Goal: Transaction & Acquisition: Purchase product/service

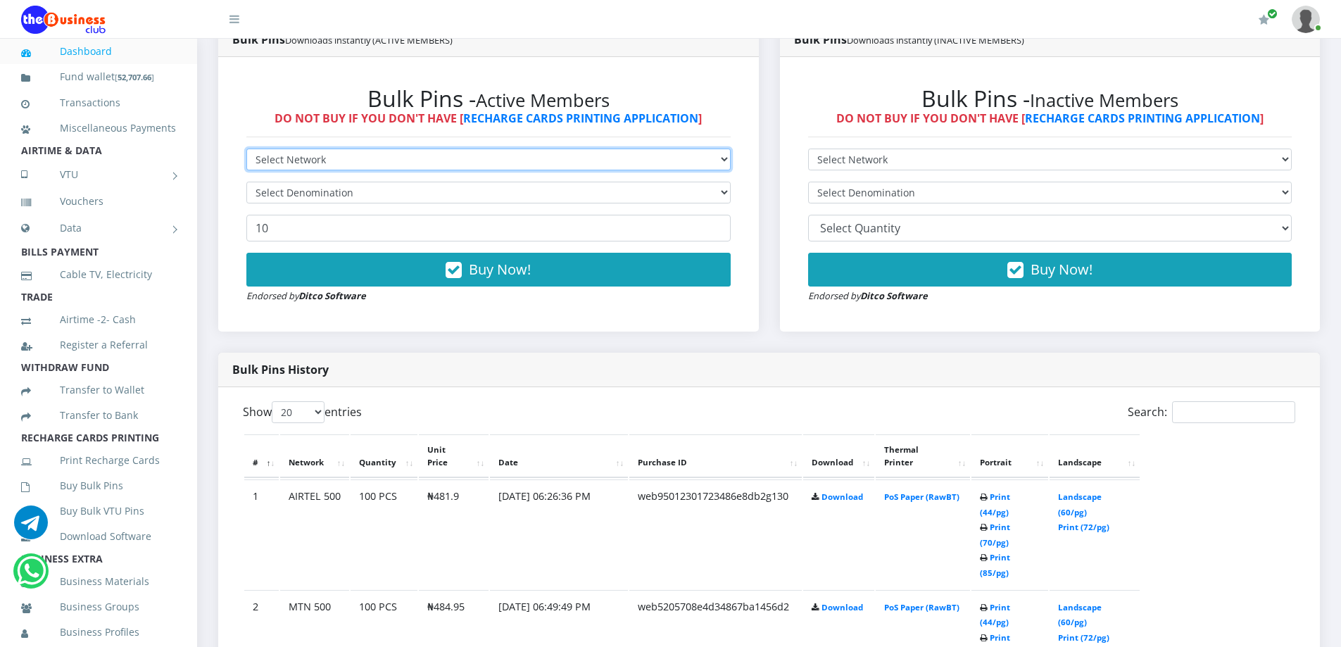
click at [291, 165] on select "Select Network MTN Globacom 9Mobile Airtel" at bounding box center [488, 159] width 484 height 22
select select "MTN"
click at [246, 148] on select "Select Network MTN Globacom 9Mobile Airtel" at bounding box center [488, 159] width 484 height 22
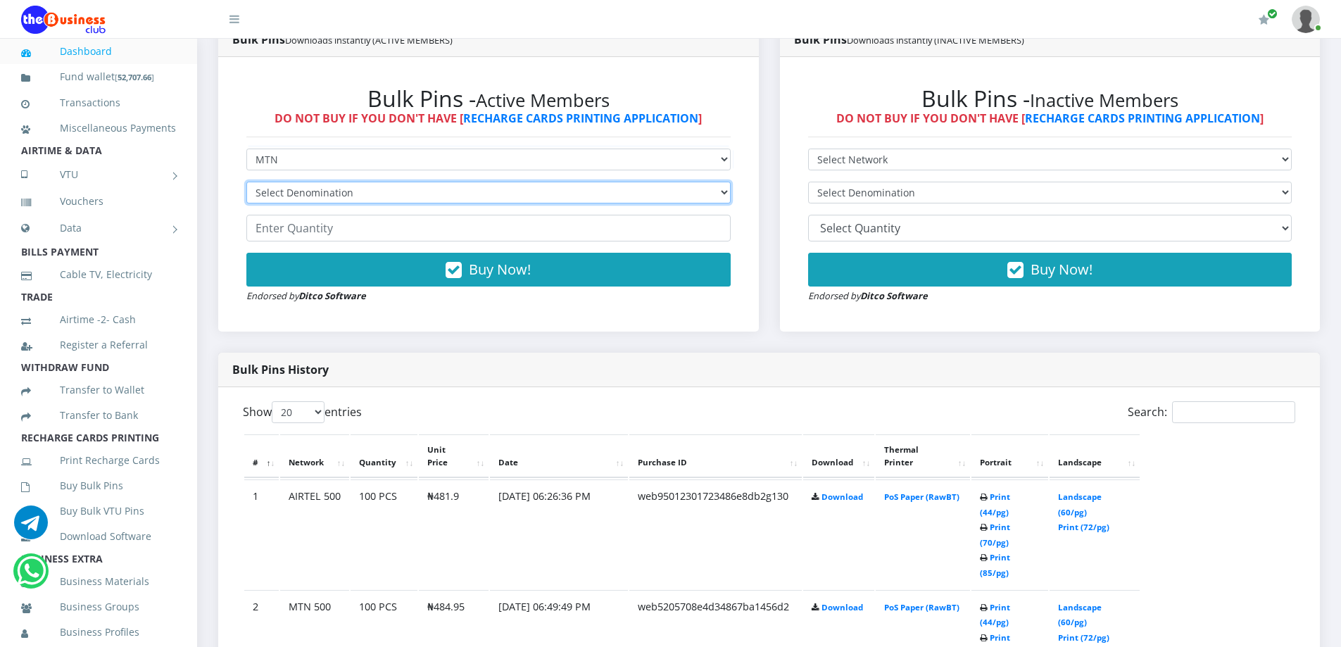
click at [311, 194] on select "Select Denomination MTN NGN100 - ₦96.99 MTN NGN200 - ₦193.98 MTN NGN400 - ₦387.…" at bounding box center [488, 193] width 484 height 22
select select "484.95-500"
click at [246, 182] on select "Select Denomination MTN NGN100 - ₦96.99 MTN NGN200 - ₦193.98 MTN NGN400 - ₦387.…" at bounding box center [488, 193] width 484 height 22
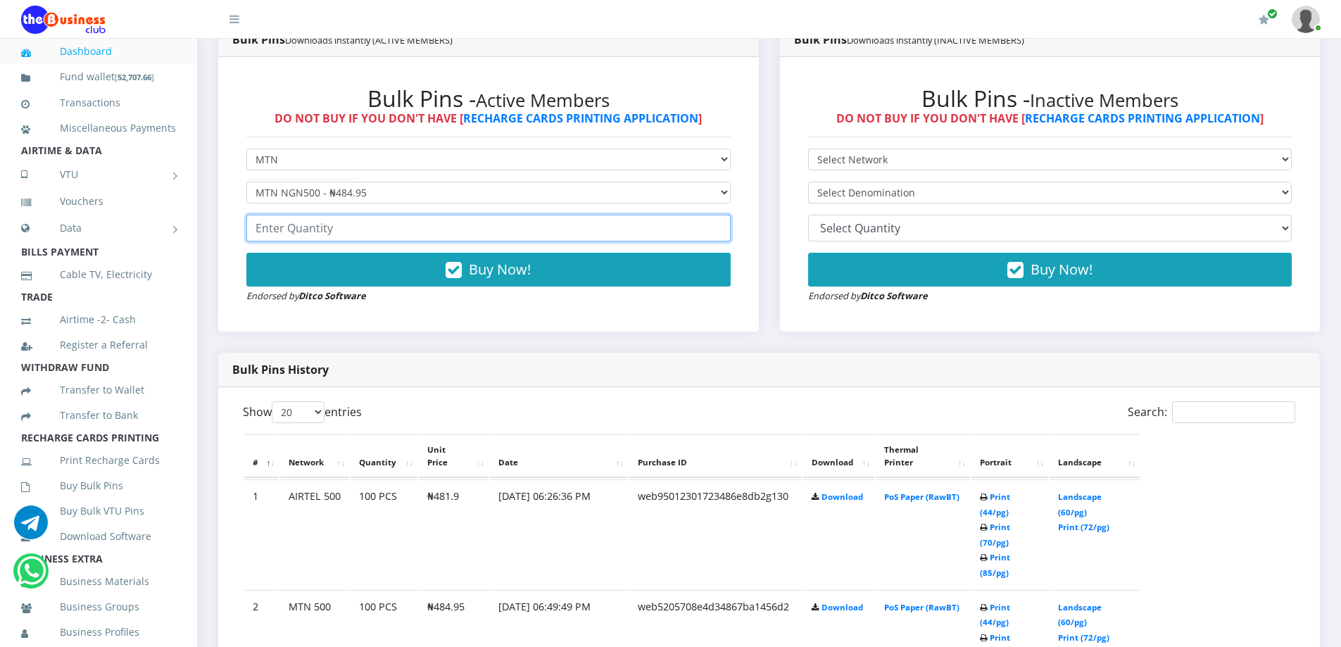
click at [319, 236] on input "number" at bounding box center [488, 228] width 484 height 27
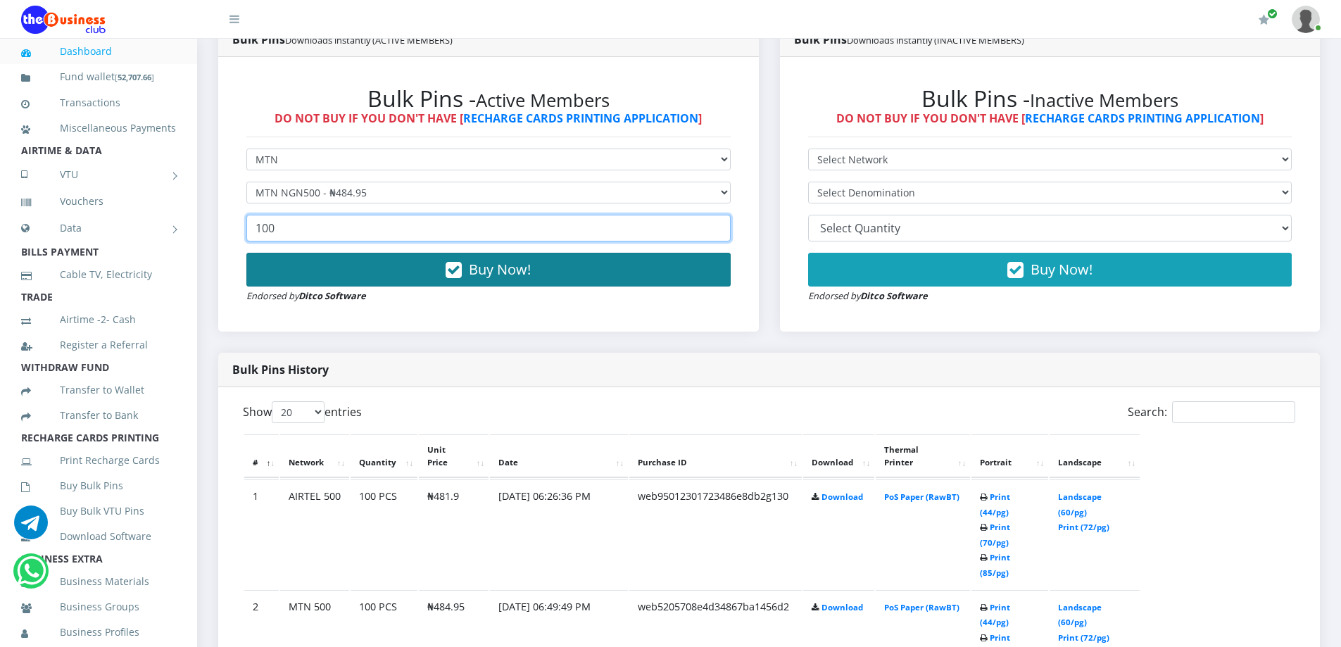
type input "100"
click at [425, 266] on button "Buy Now!" at bounding box center [488, 270] width 484 height 34
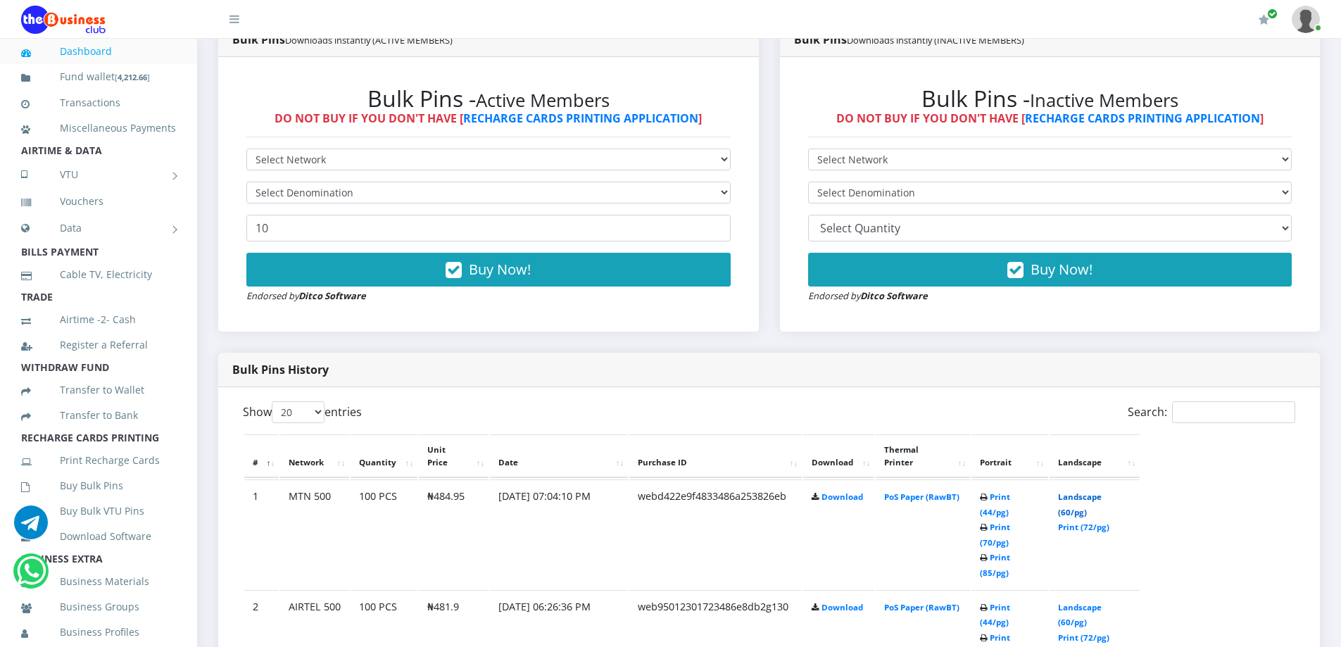
click at [1095, 491] on link "Landscape (60/pg)" at bounding box center [1080, 504] width 44 height 26
